Goal: Transaction & Acquisition: Subscribe to service/newsletter

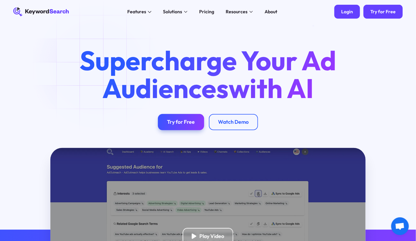
click at [351, 12] on div "Login" at bounding box center [348, 12] width 12 height 6
